Goal: Task Accomplishment & Management: Manage account settings

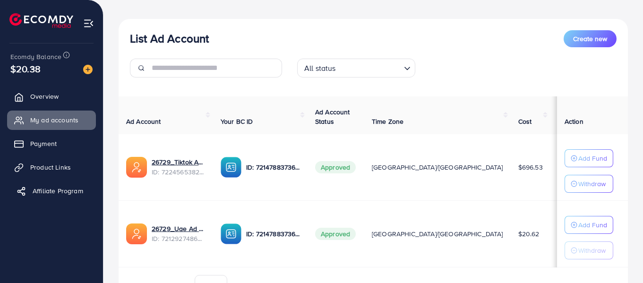
scroll to position [94, 0]
click at [34, 143] on span "Payment" at bounding box center [46, 143] width 26 height 9
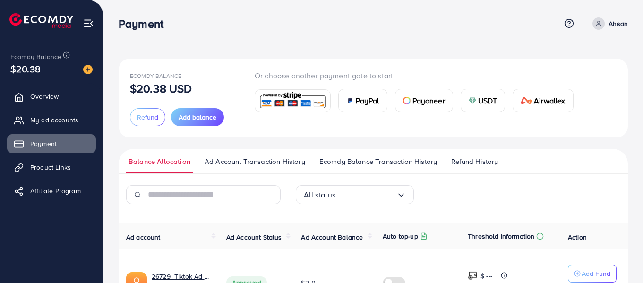
click at [620, 26] on p "Ahsan" at bounding box center [618, 23] width 19 height 11
click at [562, 55] on span "Profile" at bounding box center [569, 56] width 22 height 11
select select "********"
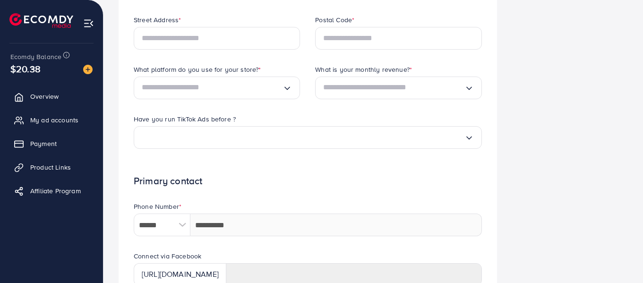
scroll to position [463, 0]
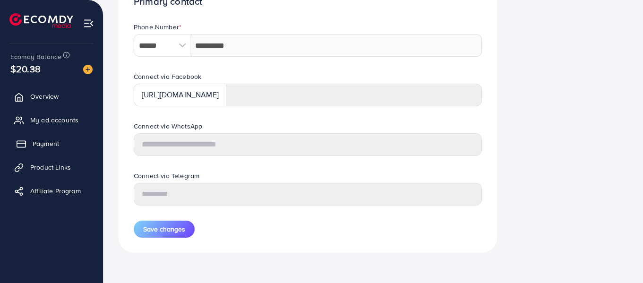
click at [37, 143] on span "Payment" at bounding box center [46, 143] width 26 height 9
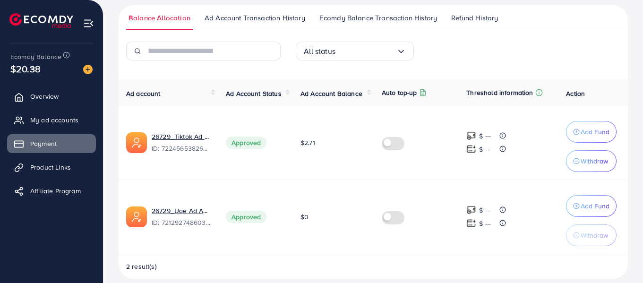
scroll to position [154, 0]
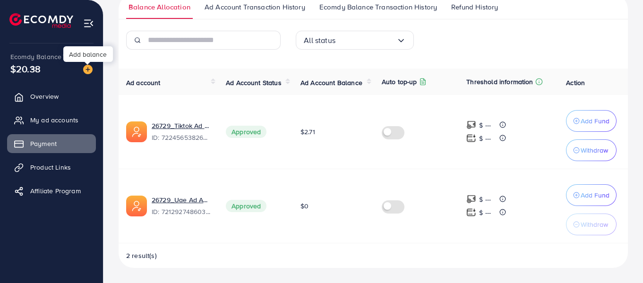
click at [87, 69] on img at bounding box center [87, 69] width 9 height 9
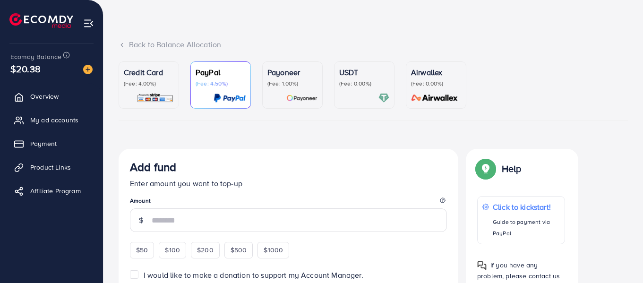
scroll to position [47, 0]
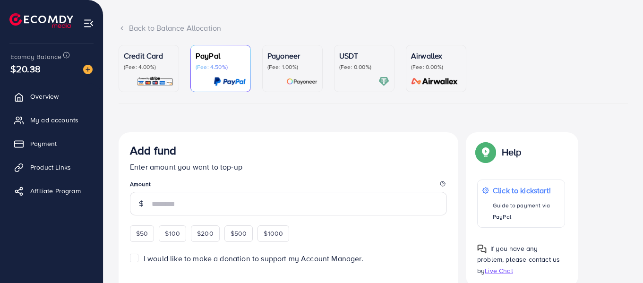
click at [135, 64] on p "(Fee: 4.00%)" at bounding box center [149, 67] width 50 height 8
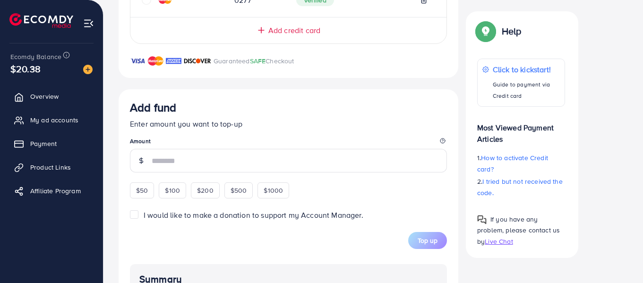
scroll to position [425, 0]
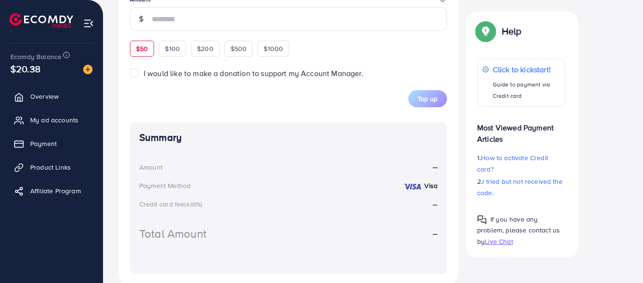
click at [138, 51] on span "$50" at bounding box center [142, 48] width 12 height 9
type input "**"
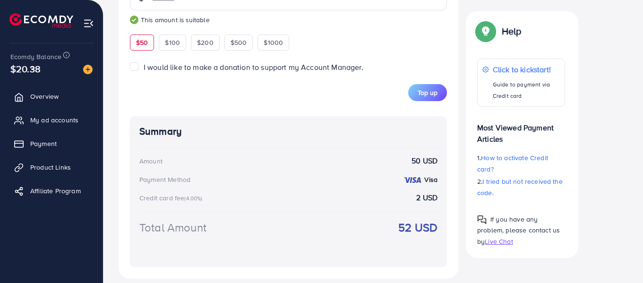
scroll to position [456, 0]
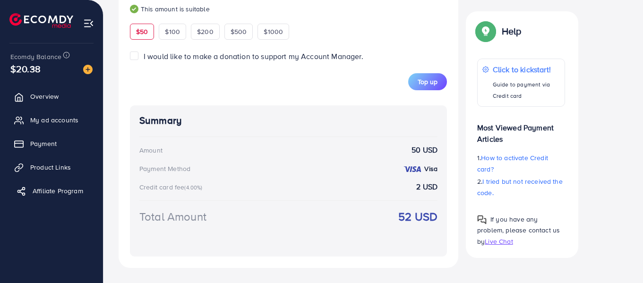
click at [42, 193] on span "Affiliate Program" at bounding box center [58, 190] width 51 height 9
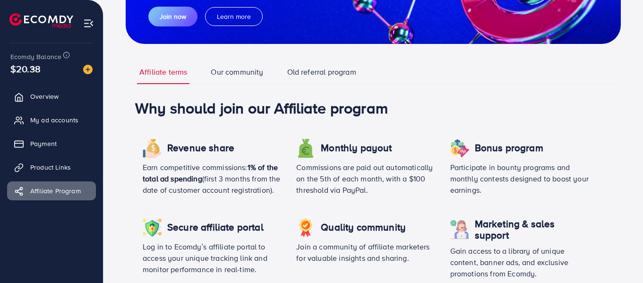
scroll to position [236, 0]
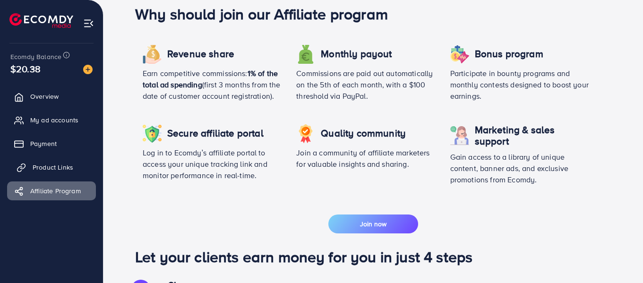
click at [43, 165] on span "Product Links" at bounding box center [53, 167] width 41 height 9
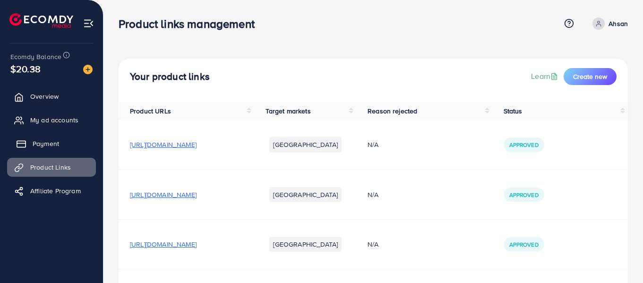
click at [40, 146] on span "Payment" at bounding box center [46, 143] width 26 height 9
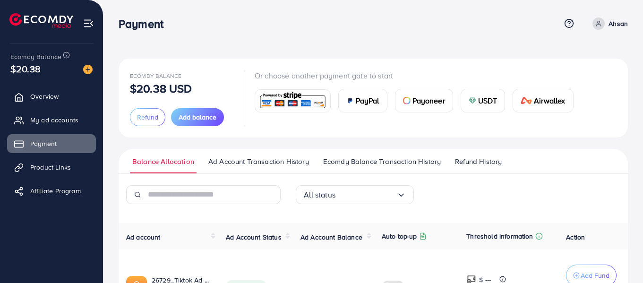
click at [270, 163] on span "Ad Account Transaction History" at bounding box center [258, 161] width 101 height 10
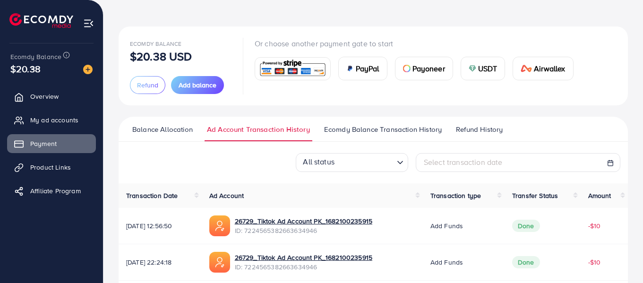
scroll to position [94, 0]
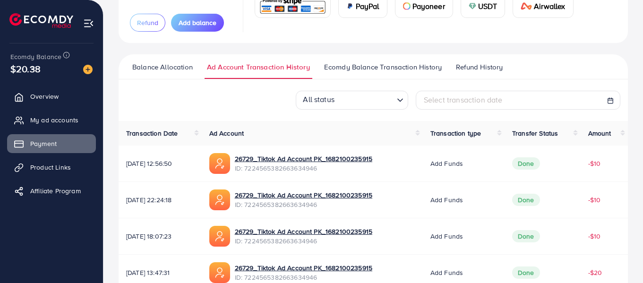
click at [377, 67] on span "Ecomdy Balance Transaction History" at bounding box center [383, 67] width 118 height 10
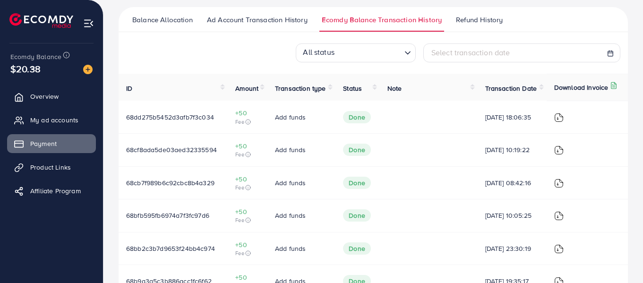
scroll to position [94, 0]
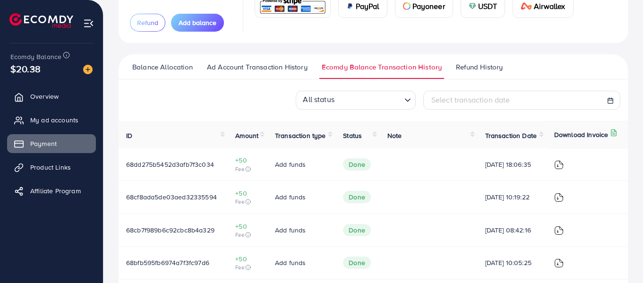
click at [458, 61] on ul "Balance Allocation Ad Account Transaction History Ecomdy Balance Transaction Hi…" at bounding box center [373, 66] width 509 height 25
click at [461, 66] on span "Refund History" at bounding box center [479, 67] width 47 height 10
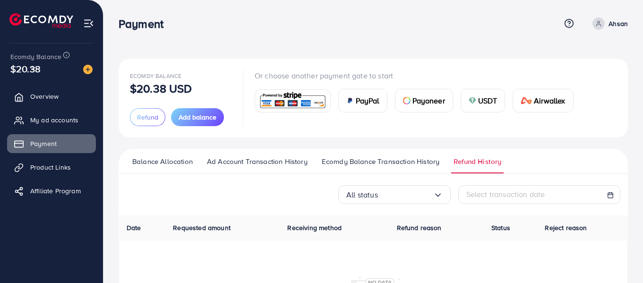
click at [162, 160] on span "Balance Allocation" at bounding box center [162, 161] width 60 height 10
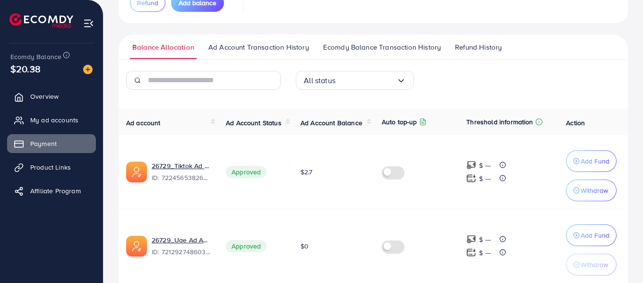
scroll to position [60, 0]
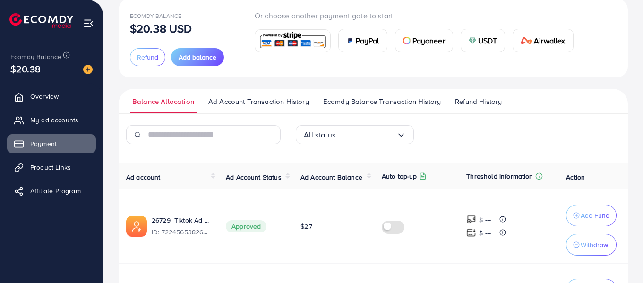
click at [240, 106] on span "Ad Account Transaction History" at bounding box center [258, 101] width 101 height 10
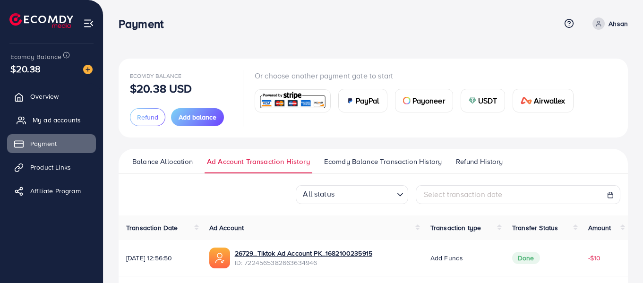
click at [37, 118] on span "My ad accounts" at bounding box center [57, 119] width 48 height 9
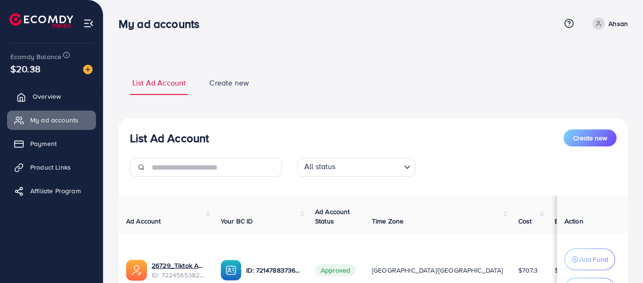
click at [38, 94] on span "Overview" at bounding box center [47, 96] width 28 height 9
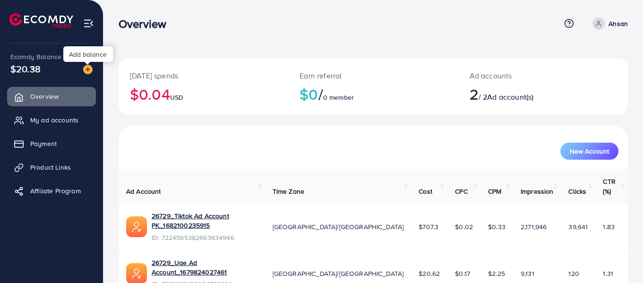
click at [89, 69] on img at bounding box center [87, 69] width 9 height 9
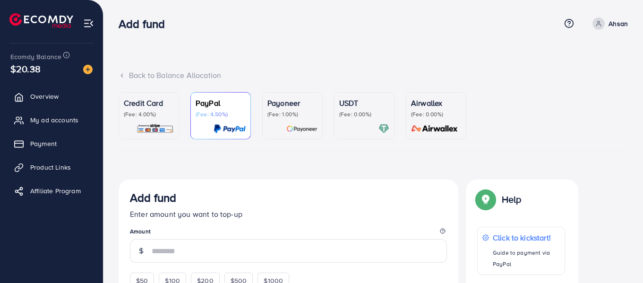
click at [600, 22] on circle at bounding box center [599, 22] width 2 height 2
click at [558, 51] on span "Profile" at bounding box center [569, 56] width 22 height 11
select select "********"
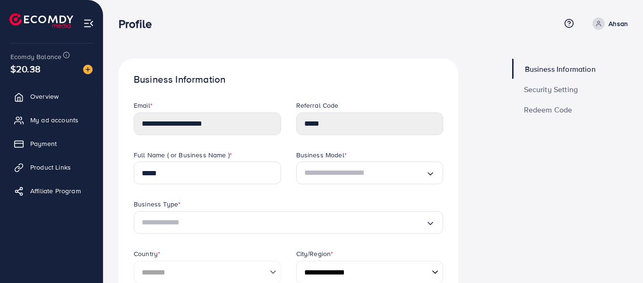
click at [547, 89] on span "Security Setting" at bounding box center [551, 90] width 54 height 8
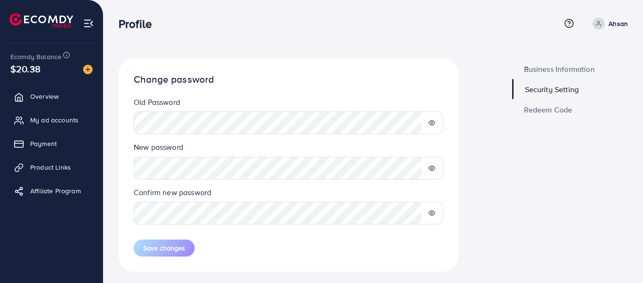
click at [546, 106] on span "Redeem Code" at bounding box center [548, 110] width 49 height 8
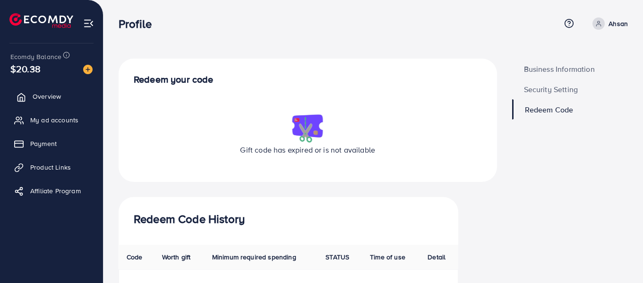
click at [60, 89] on link "Overview" at bounding box center [51, 96] width 89 height 19
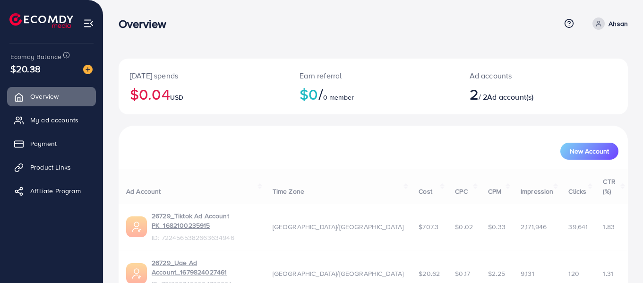
click at [67, 26] on img at bounding box center [41, 20] width 64 height 15
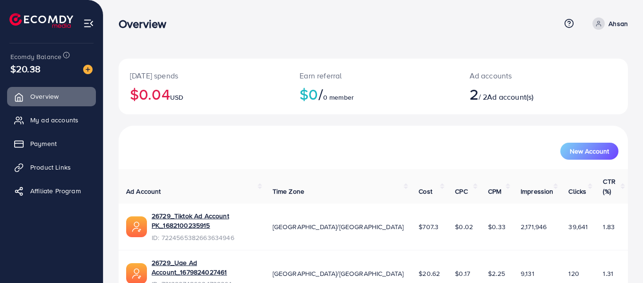
click at [90, 25] on img at bounding box center [88, 23] width 11 height 11
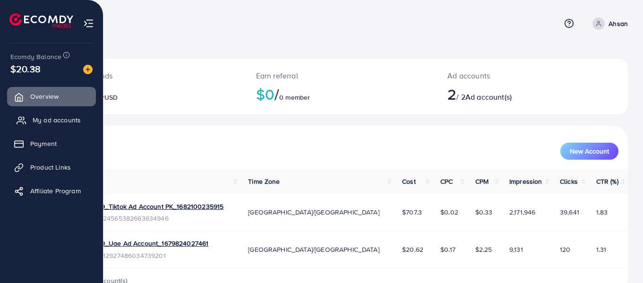
click at [49, 120] on span "My ad accounts" at bounding box center [57, 119] width 48 height 9
